Goal: Complete application form

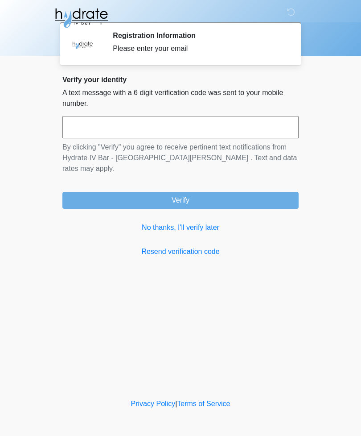
click at [219, 133] on input "text" at bounding box center [180, 127] width 236 height 22
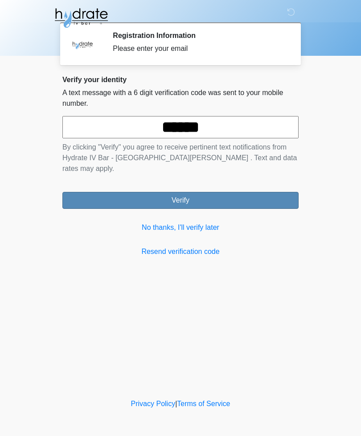
type input "******"
click at [195, 193] on button "Verify" at bounding box center [180, 200] width 236 height 17
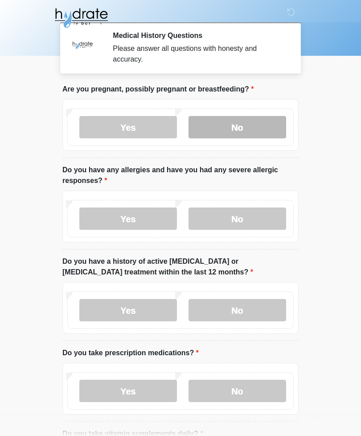
click at [263, 131] on label "No" at bounding box center [238, 127] width 98 height 22
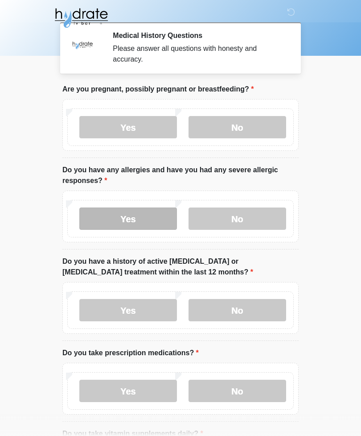
click at [129, 215] on label "Yes" at bounding box center [128, 218] width 98 height 22
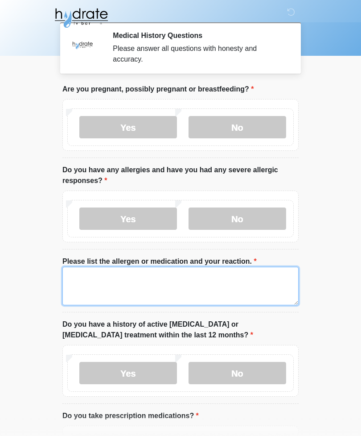
click at [195, 288] on textarea "Please list the allergen or medication and your reaction." at bounding box center [180, 286] width 236 height 38
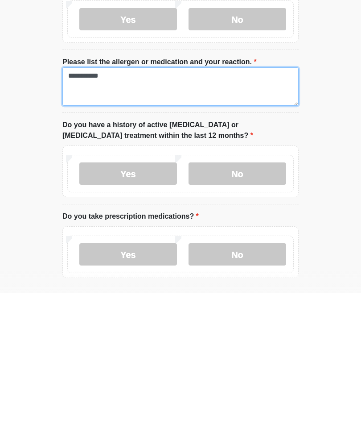
scroll to position [58, 0]
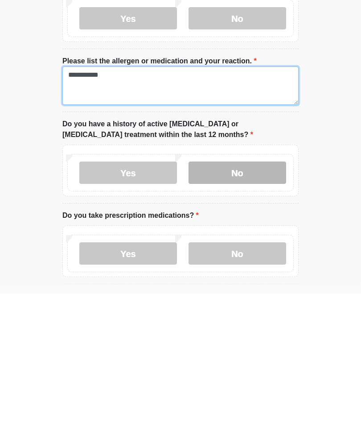
type textarea "**********"
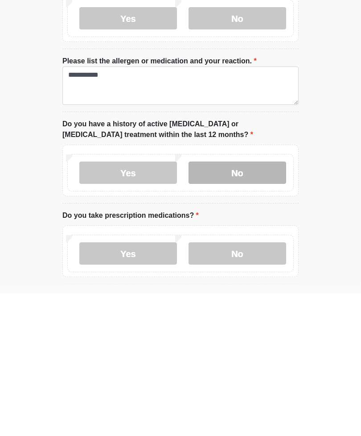
click at [250, 304] on label "No" at bounding box center [238, 315] width 98 height 22
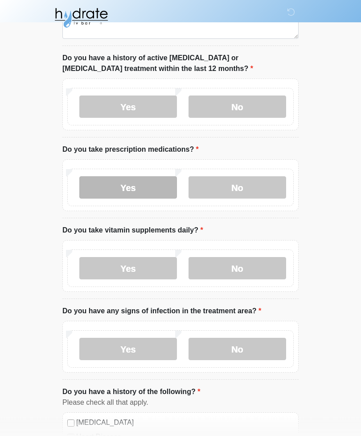
click at [136, 189] on label "Yes" at bounding box center [128, 188] width 98 height 22
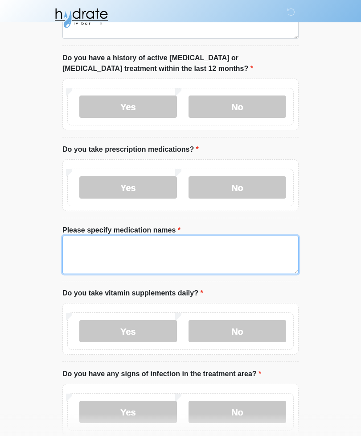
click at [198, 252] on textarea "Please specify medication names" at bounding box center [180, 254] width 236 height 38
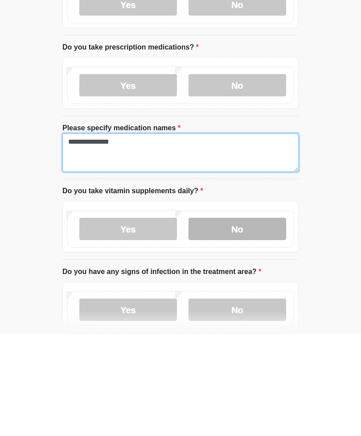
type textarea "**********"
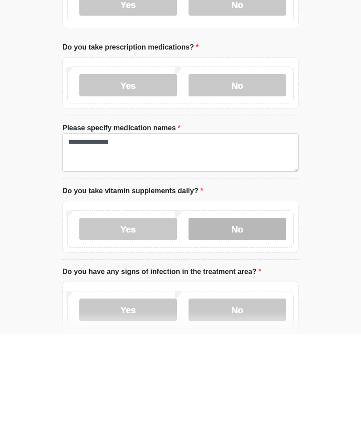
click at [228, 320] on label "No" at bounding box center [238, 331] width 98 height 22
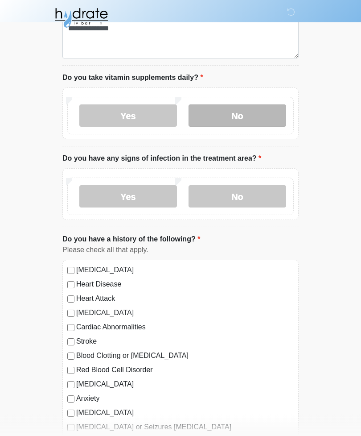
scroll to position [482, 0]
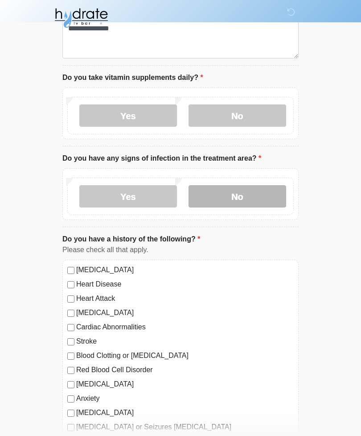
click at [261, 198] on label "No" at bounding box center [238, 196] width 98 height 22
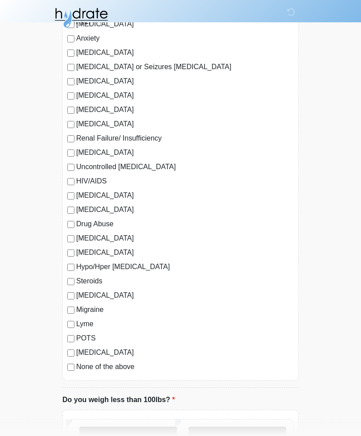
scroll to position [843, 0]
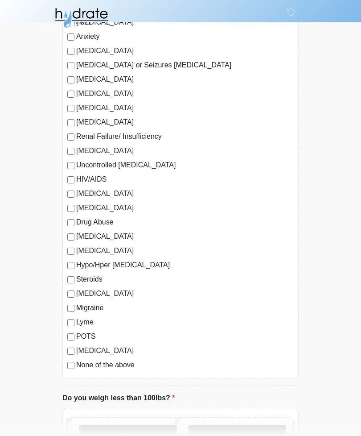
click at [66, 210] on div "High Blood Pressure Heart Disease Heart Attack Congestive Heart Failure Cardiac…" at bounding box center [180, 138] width 236 height 481
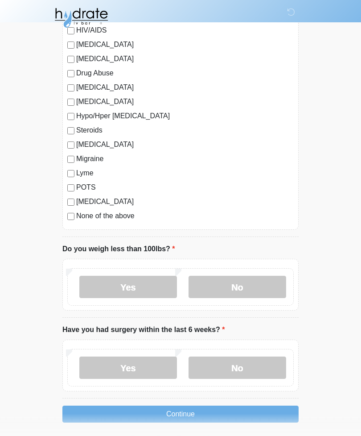
scroll to position [996, 0]
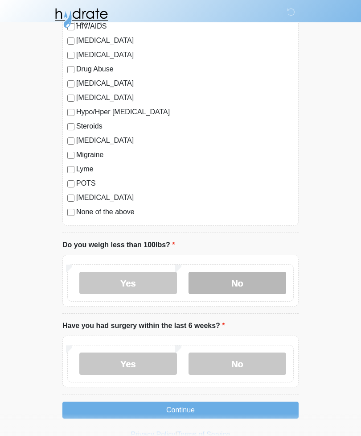
click at [253, 285] on label "No" at bounding box center [238, 283] width 98 height 22
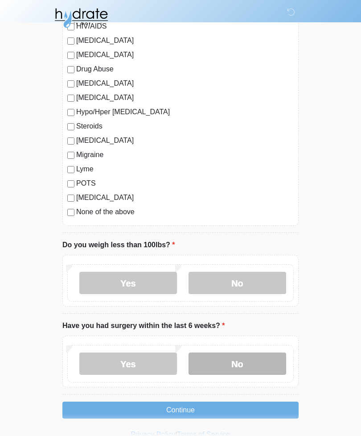
click at [263, 360] on label "No" at bounding box center [238, 363] width 98 height 22
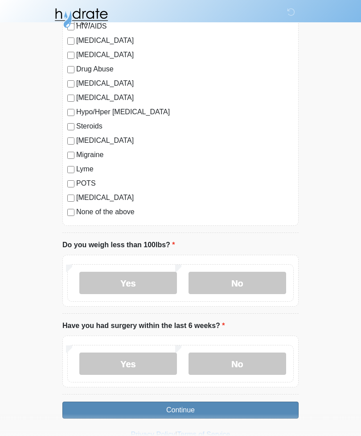
click at [204, 404] on button "Continue" at bounding box center [180, 409] width 236 height 17
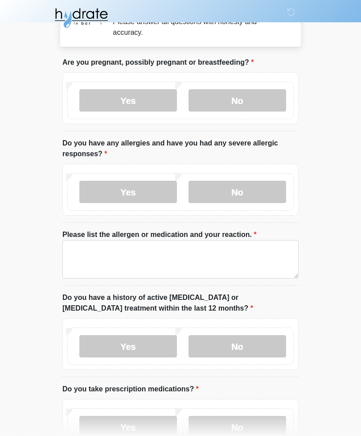
scroll to position [0, 0]
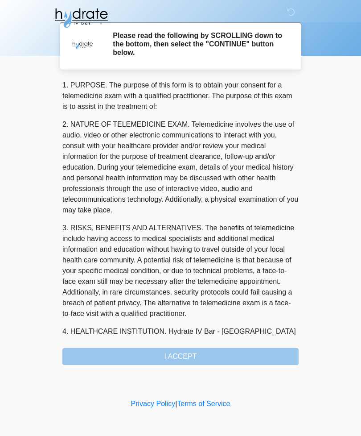
click at [198, 362] on div "1. PURPOSE. The purpose of this form is to obtain your consent for a telemedici…" at bounding box center [180, 222] width 236 height 285
click at [181, 356] on div "1. PURPOSE. The purpose of this form is to obtain your consent for a telemedici…" at bounding box center [180, 222] width 236 height 285
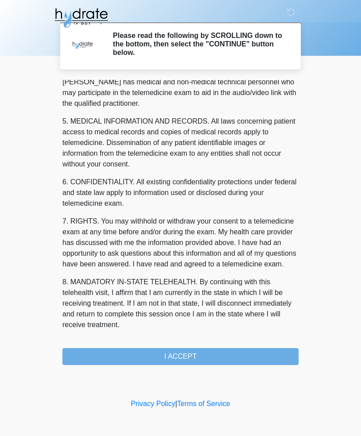
scroll to position [271, 0]
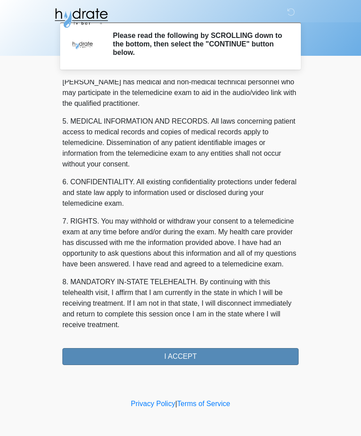
click at [194, 360] on button "I ACCEPT" at bounding box center [180, 356] width 236 height 17
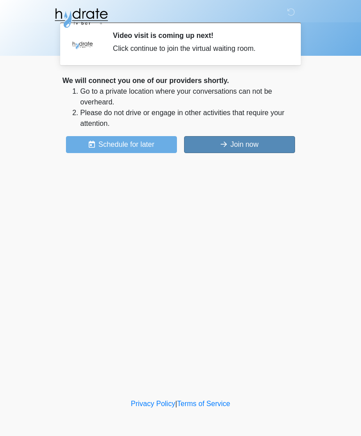
click at [251, 147] on button "Join now" at bounding box center [239, 144] width 111 height 17
